Goal: Information Seeking & Learning: Find contact information

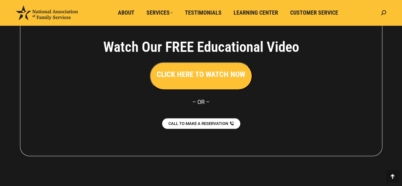
scroll to position [1485, 0]
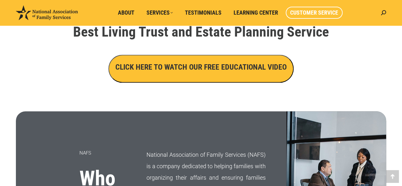
click at [315, 14] on span "Customer Service" at bounding box center [314, 12] width 48 height 7
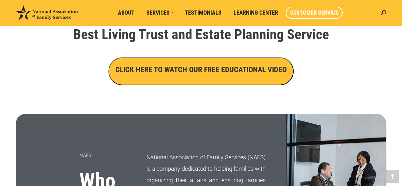
scroll to position [231, 0]
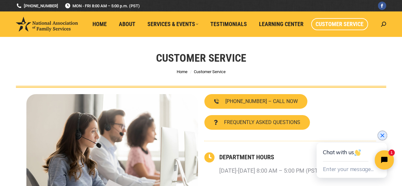
click at [382, 136] on icon "Close chat widget" at bounding box center [382, 135] width 6 height 6
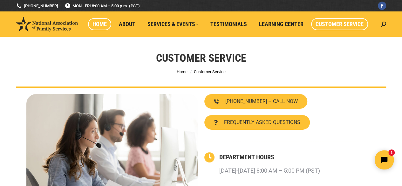
click at [100, 23] on span "Home" at bounding box center [99, 24] width 14 height 7
